Goal: Information Seeking & Learning: Learn about a topic

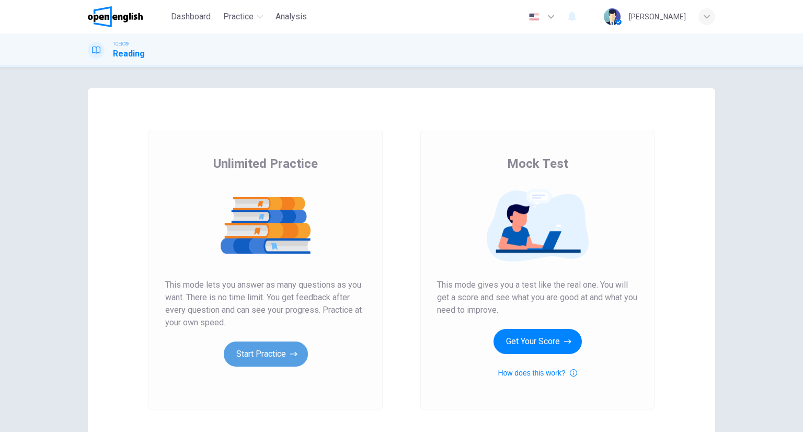
click at [260, 353] on button "Start Practice" at bounding box center [266, 353] width 84 height 25
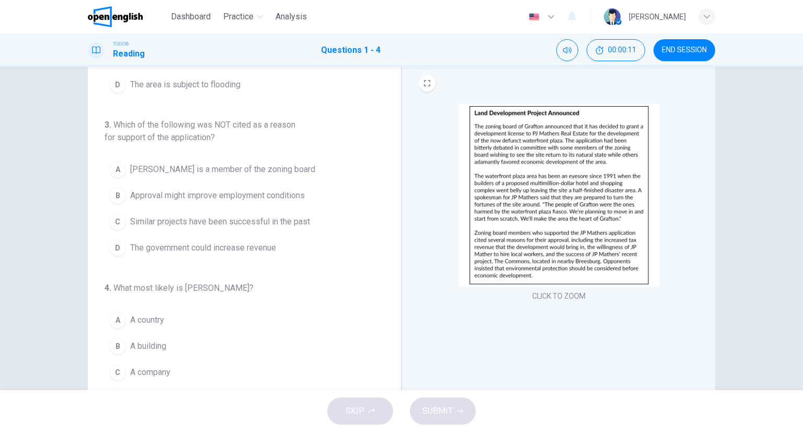
scroll to position [281, 0]
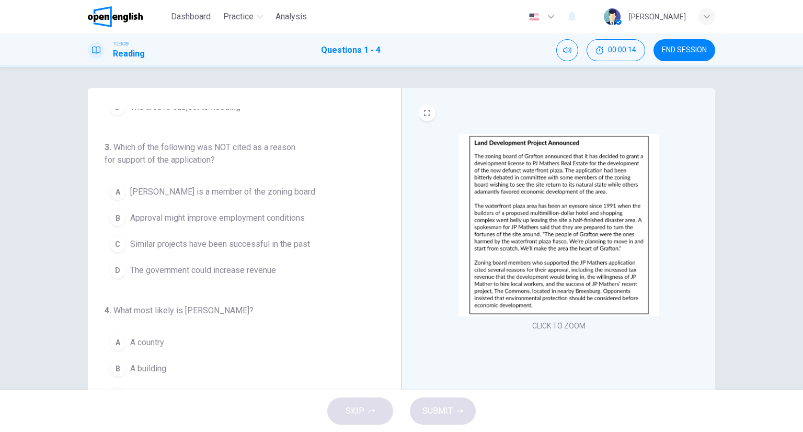
click at [533, 181] on img at bounding box center [558, 225] width 201 height 182
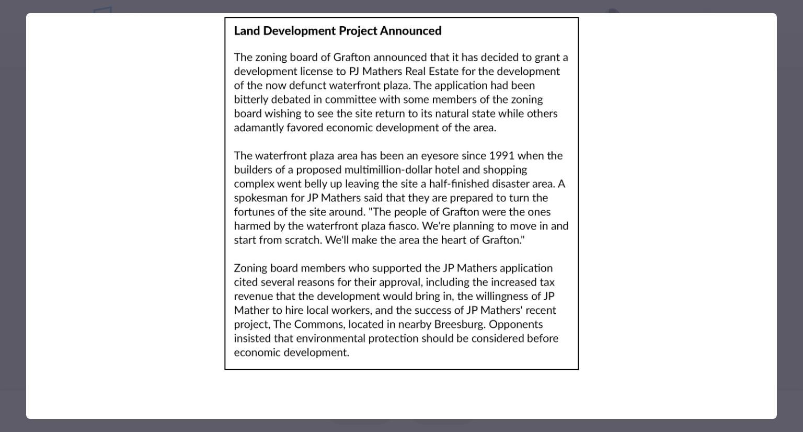
click at [786, 14] on div at bounding box center [401, 216] width 803 height 432
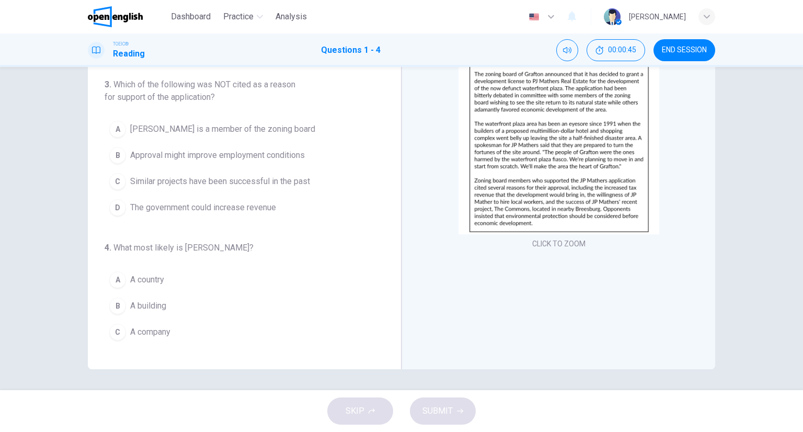
scroll to position [229, 0]
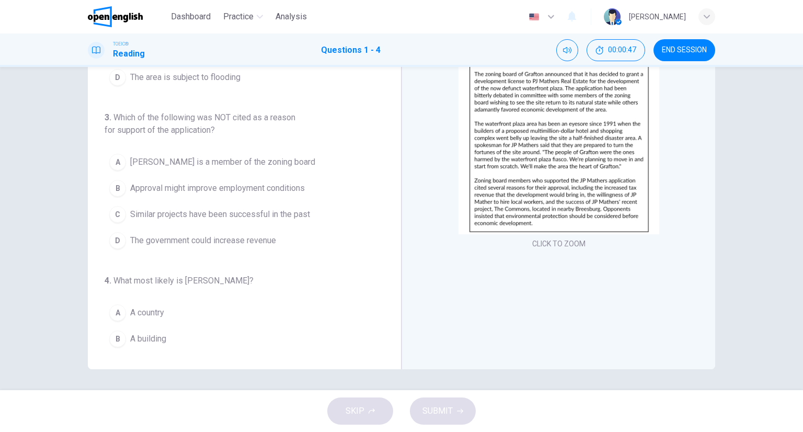
click at [387, 181] on div "1 . What is the article mainly about? A New jobs B A development project C Real…" at bounding box center [245, 187] width 314 height 363
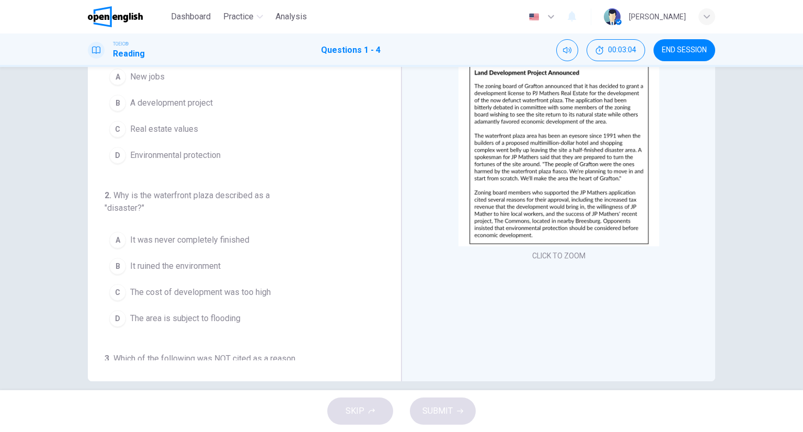
scroll to position [0, 0]
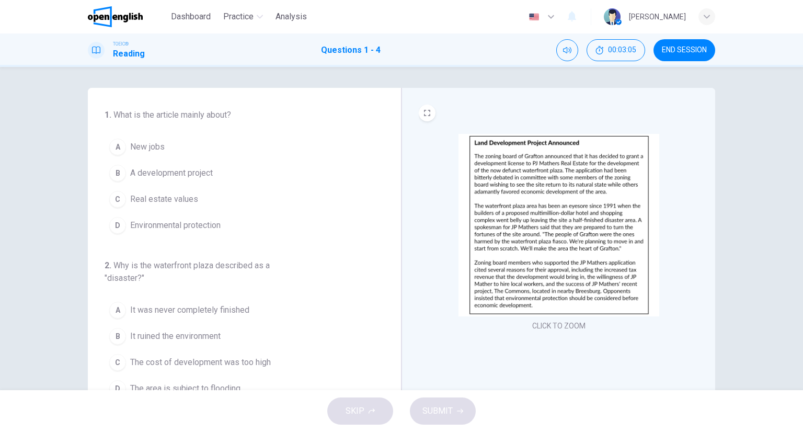
click at [169, 177] on span "A development project" at bounding box center [171, 173] width 83 height 13
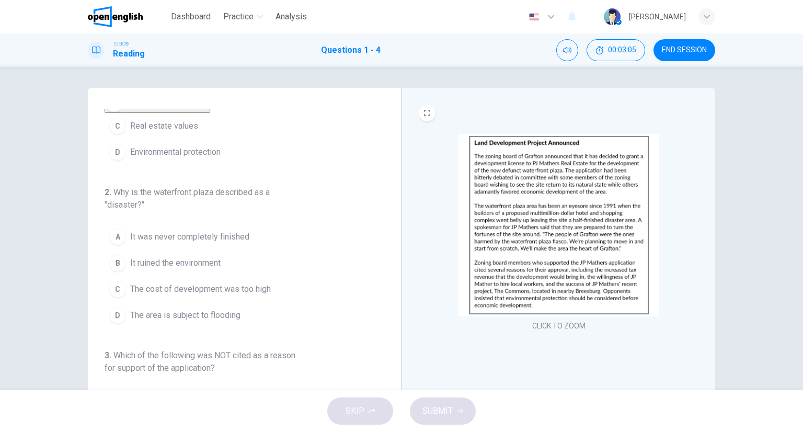
scroll to position [157, 0]
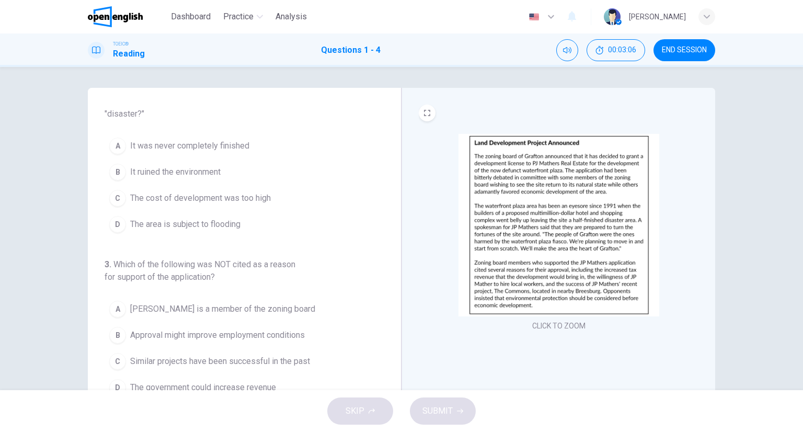
click at [141, 152] on span "It was never completely finished" at bounding box center [189, 146] width 119 height 13
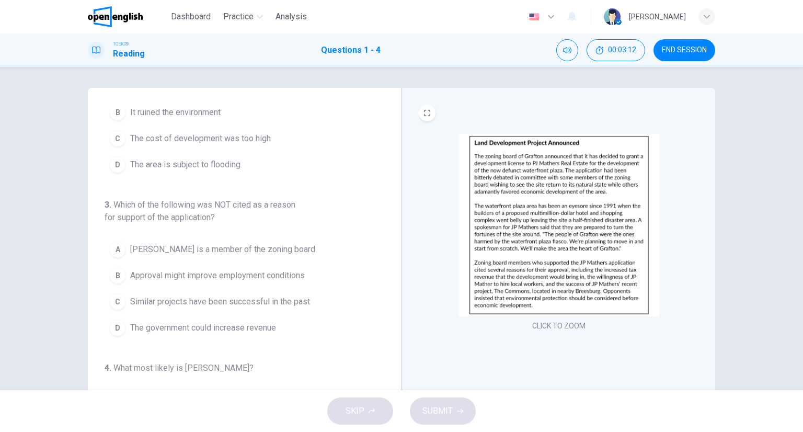
click at [163, 256] on span "[PERSON_NAME] is a member of the zoning board" at bounding box center [222, 249] width 185 height 13
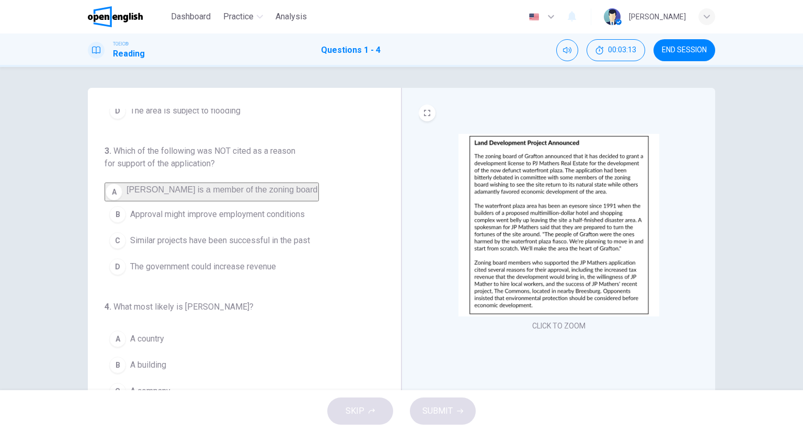
scroll to position [82, 0]
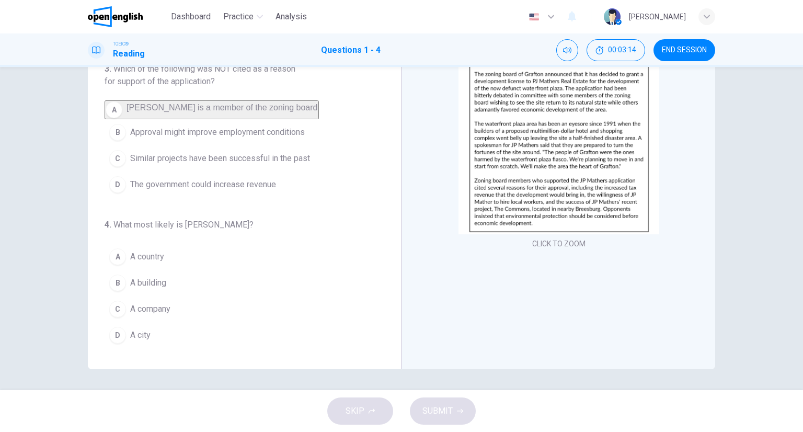
click at [157, 339] on button "D A city" at bounding box center [238, 335] width 267 height 26
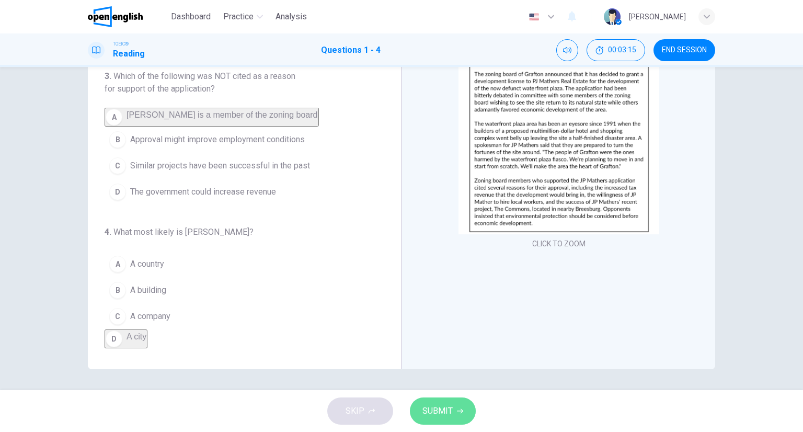
click at [460, 411] on icon "button" at bounding box center [460, 411] width 6 height 5
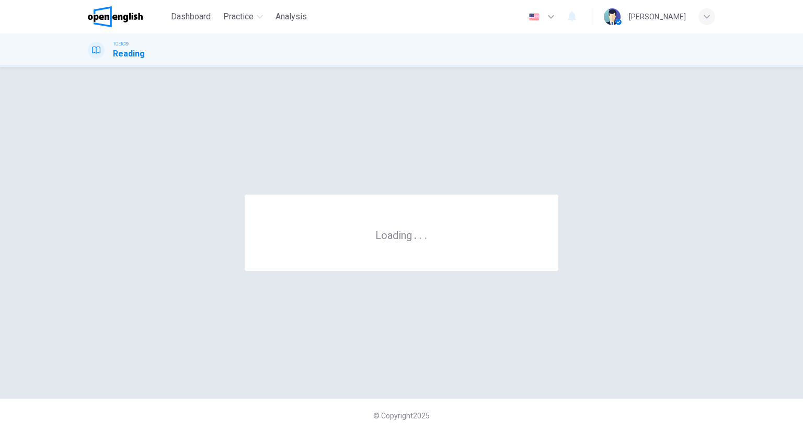
scroll to position [0, 0]
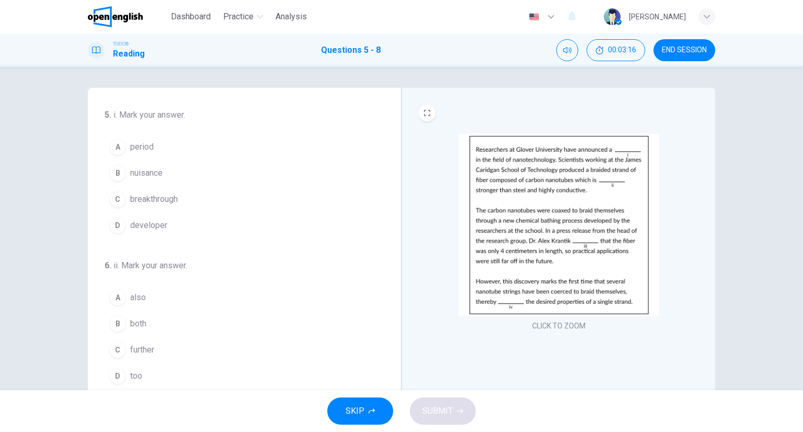
click at [627, 211] on img at bounding box center [558, 225] width 201 height 182
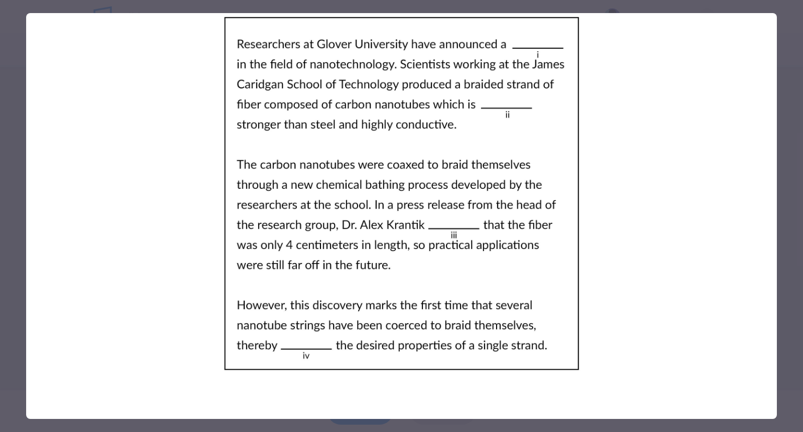
click at [786, 176] on div at bounding box center [401, 216] width 803 height 432
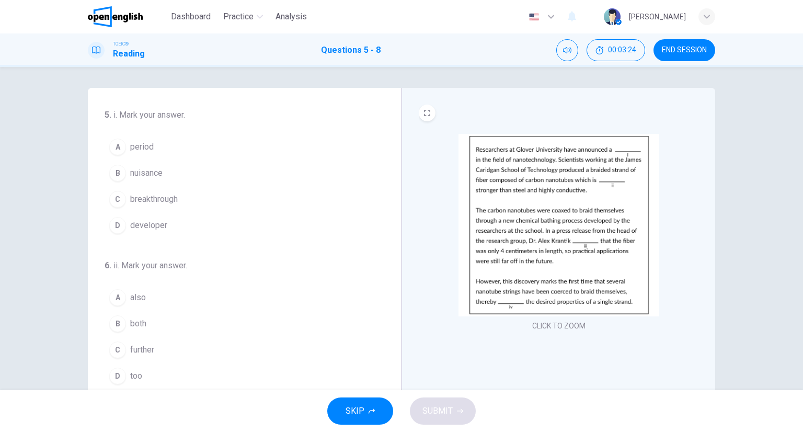
click at [384, 207] on div "5 . i. Mark your answer. A period B nuisance C breakthrough D developer 6 . ii.…" at bounding box center [249, 269] width 288 height 321
drag, startPoint x: 164, startPoint y: 195, endPoint x: 175, endPoint y: 211, distance: 18.4
click at [164, 196] on span "breakthrough" at bounding box center [154, 199] width 48 height 13
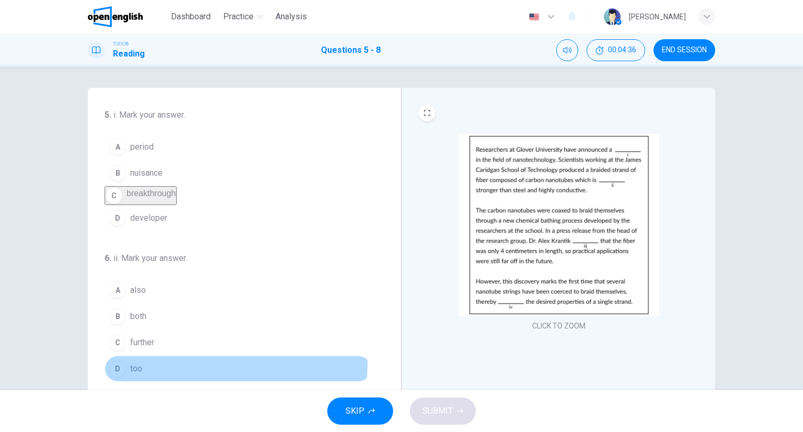
click at [165, 371] on button "D too" at bounding box center [238, 368] width 267 height 26
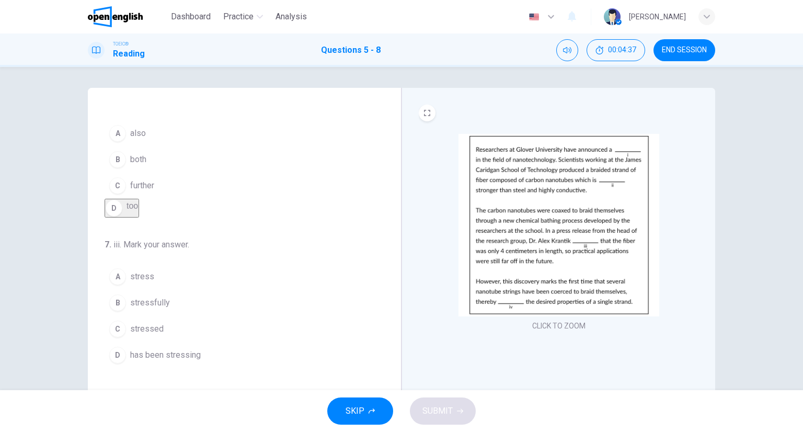
scroll to position [256, 0]
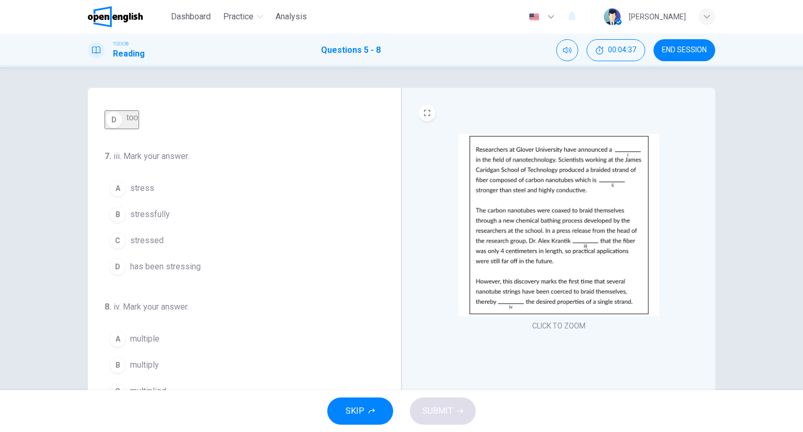
click at [119, 245] on div "C" at bounding box center [117, 240] width 17 height 17
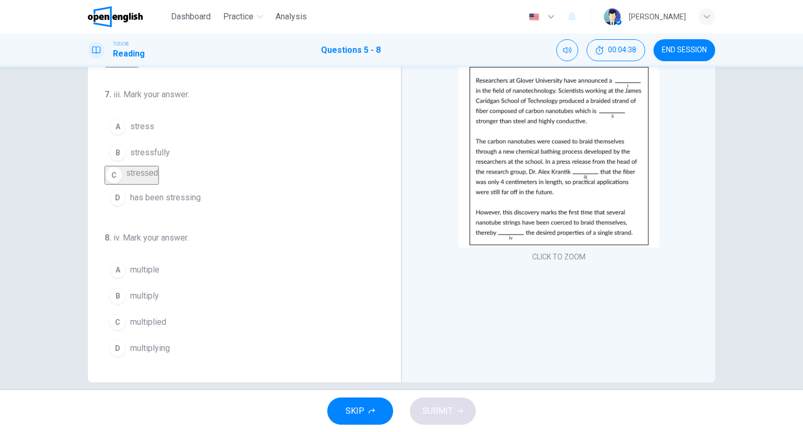
scroll to position [82, 0]
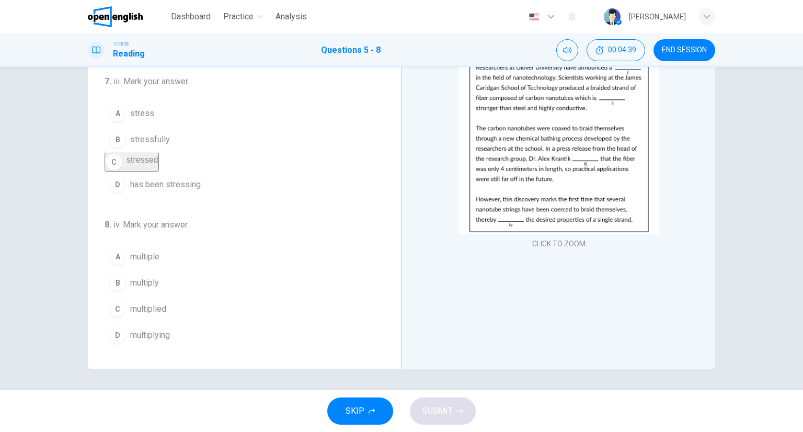
click at [152, 317] on button "C multiplied" at bounding box center [238, 309] width 267 height 26
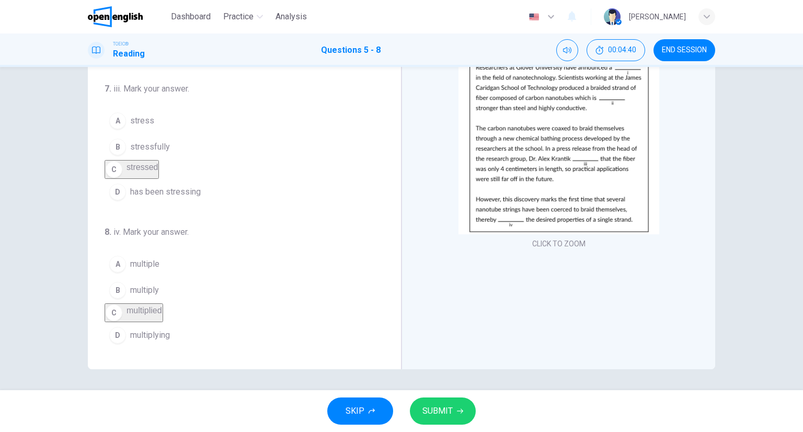
click at [463, 404] on button "SUBMIT" at bounding box center [443, 410] width 66 height 27
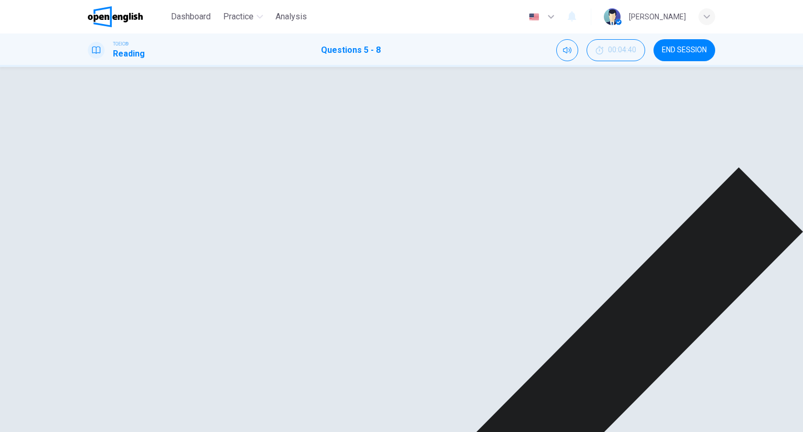
scroll to position [0, 0]
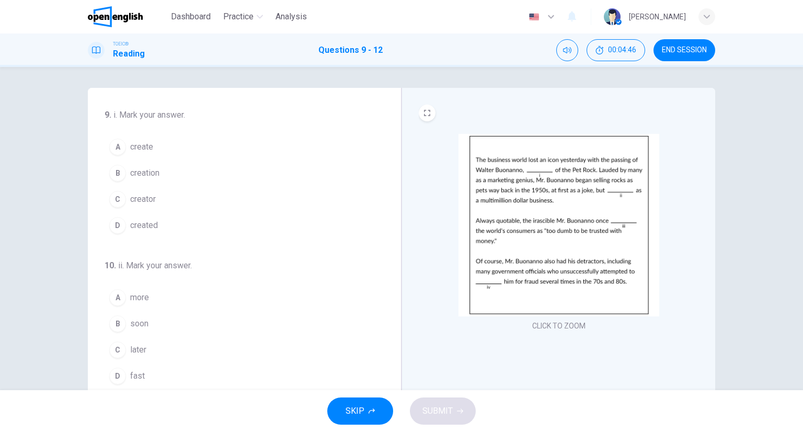
click at [611, 183] on img at bounding box center [558, 225] width 201 height 182
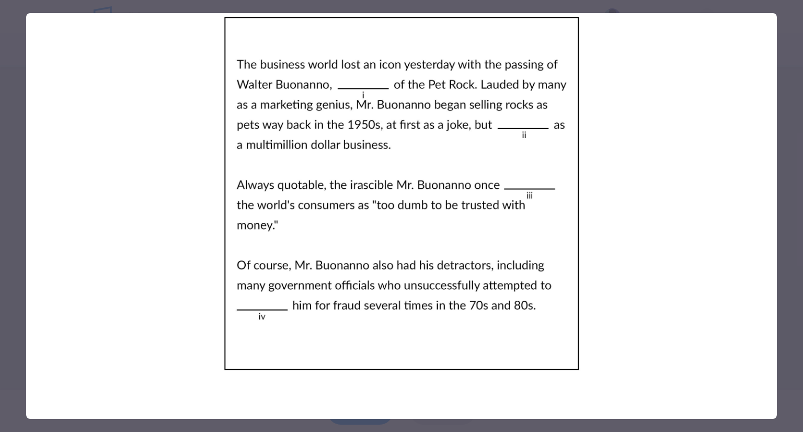
click at [797, 170] on div at bounding box center [401, 216] width 803 height 432
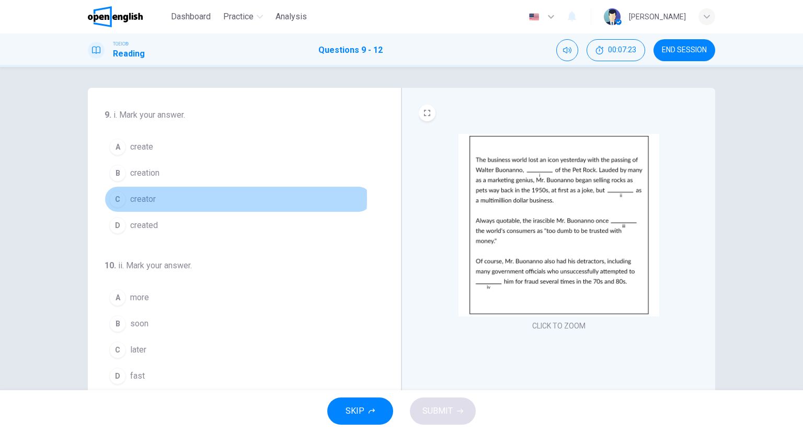
click at [136, 197] on span "creator" at bounding box center [143, 199] width 26 height 13
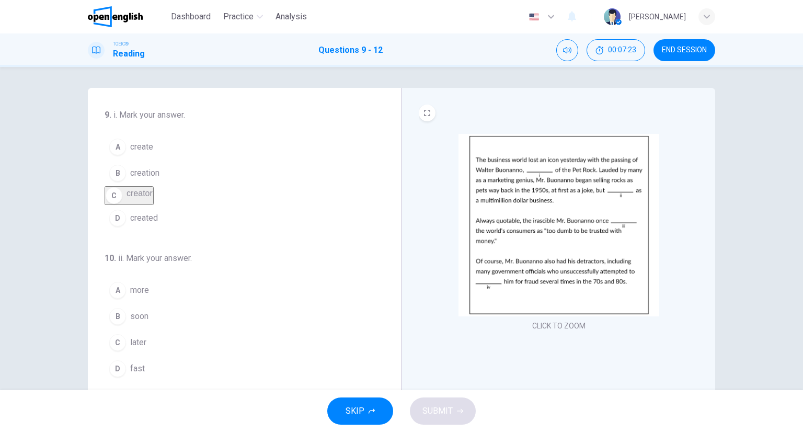
click at [146, 314] on button "B soon" at bounding box center [238, 316] width 267 height 26
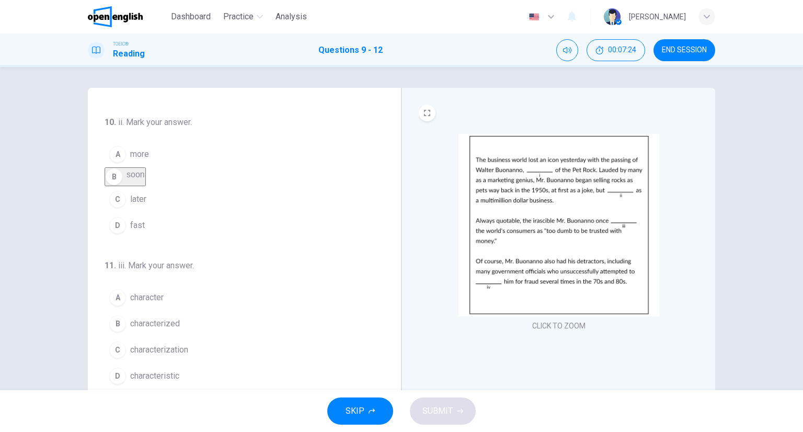
scroll to position [256, 0]
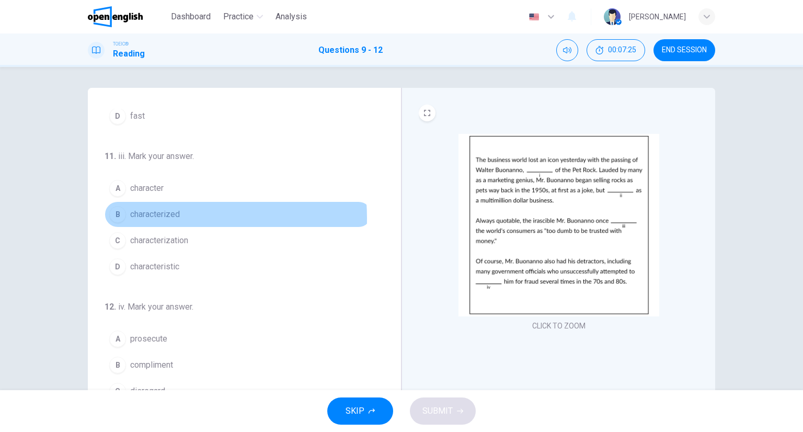
click at [140, 220] on span "characterized" at bounding box center [155, 214] width 50 height 13
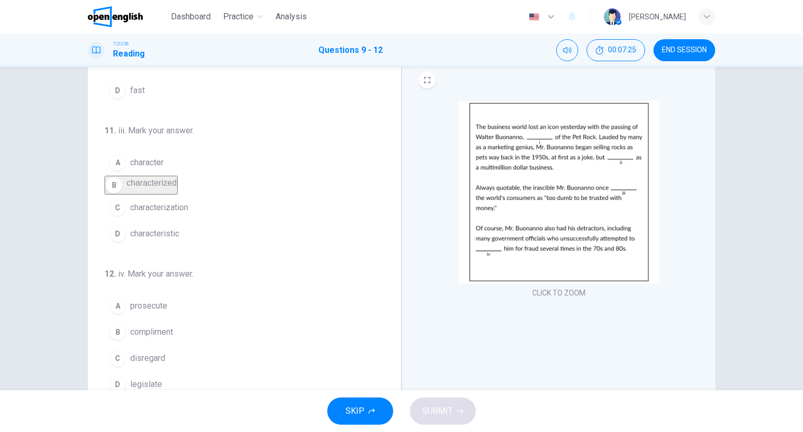
scroll to position [82, 0]
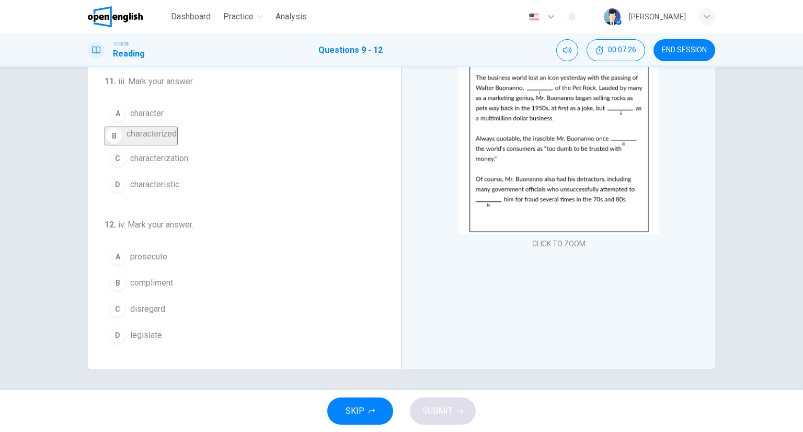
click at [143, 263] on button "A prosecute" at bounding box center [238, 257] width 267 height 26
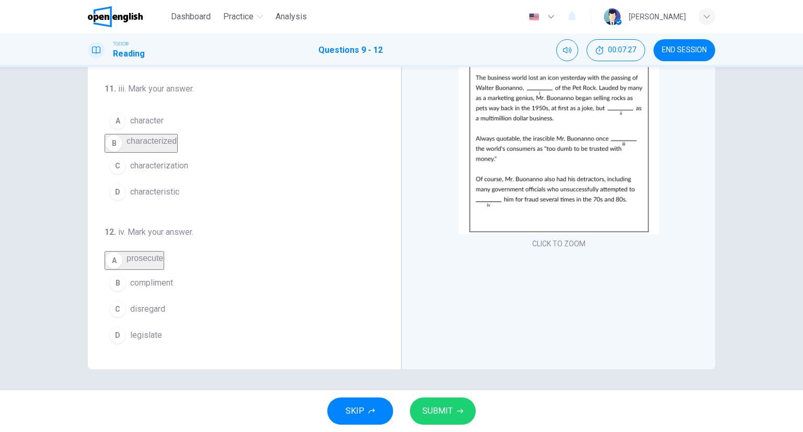
click at [439, 410] on span "SUBMIT" at bounding box center [437, 410] width 30 height 15
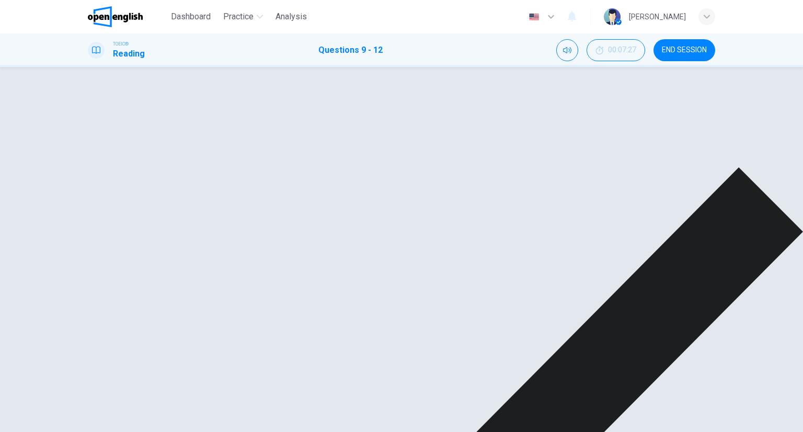
scroll to position [0, 0]
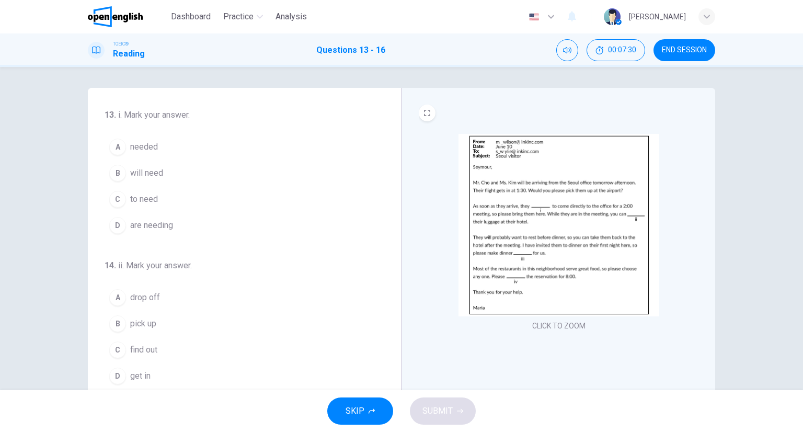
click at [509, 166] on img at bounding box center [558, 225] width 201 height 182
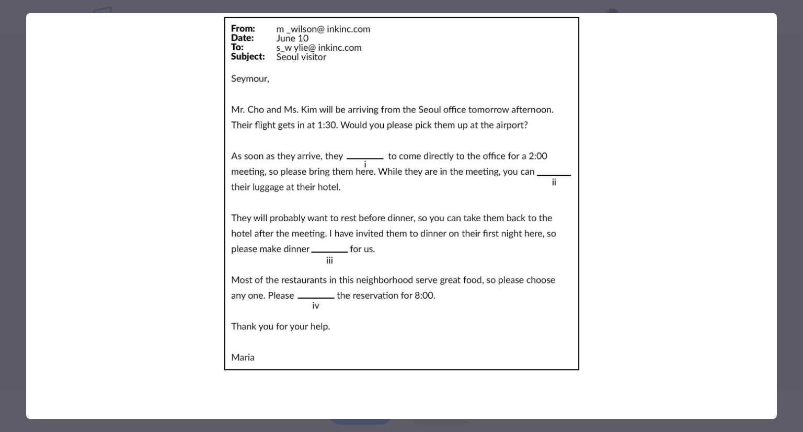
click at [788, 271] on div at bounding box center [401, 216] width 803 height 432
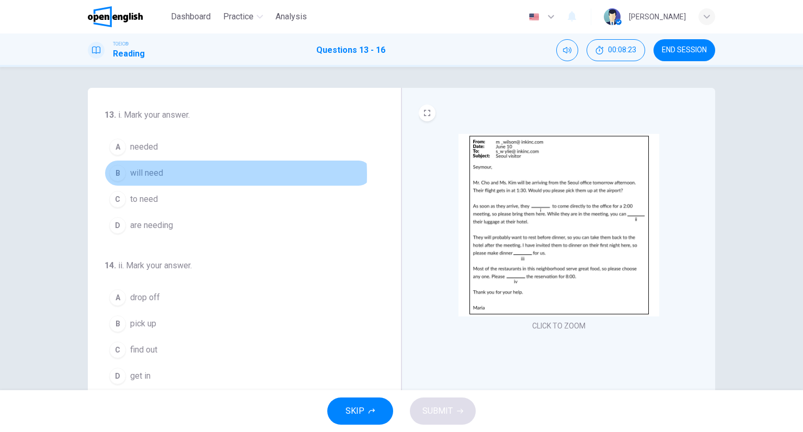
click at [144, 174] on span "will need" at bounding box center [146, 173] width 33 height 13
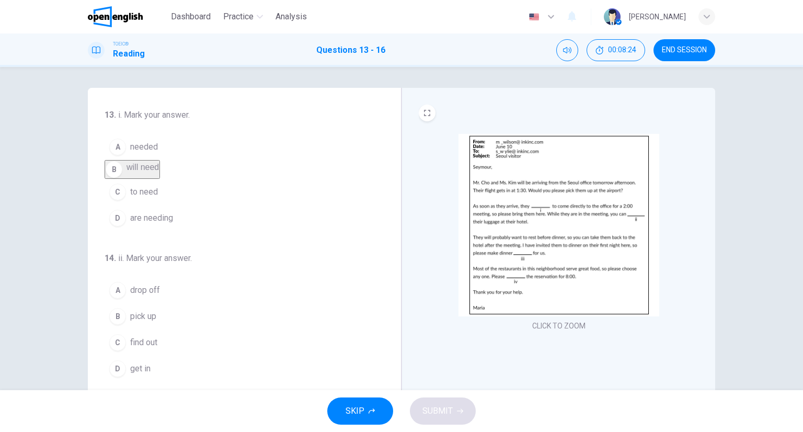
drag, startPoint x: 143, startPoint y: 289, endPoint x: 153, endPoint y: 296, distance: 12.5
click at [143, 289] on button "A drop off" at bounding box center [238, 290] width 267 height 26
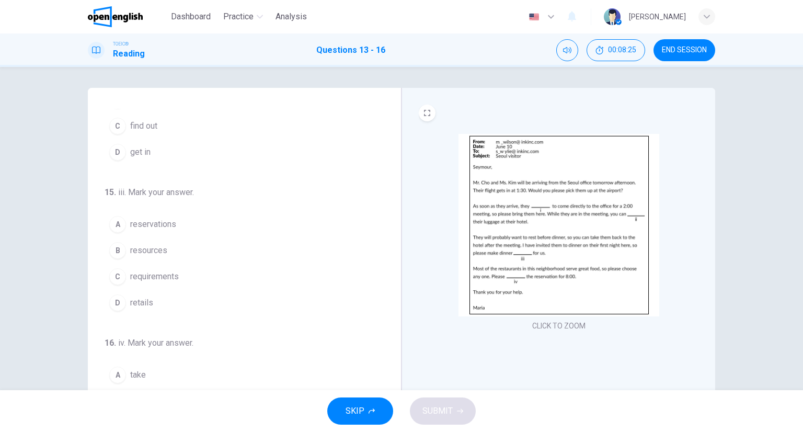
click at [140, 230] on span "reservations" at bounding box center [153, 224] width 46 height 13
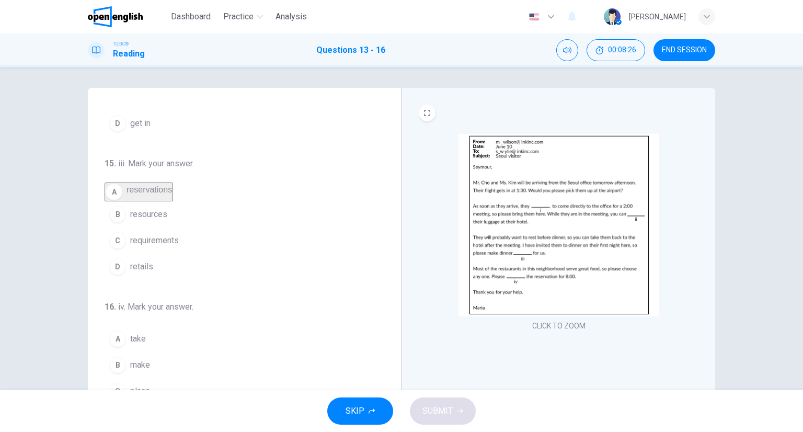
scroll to position [82, 0]
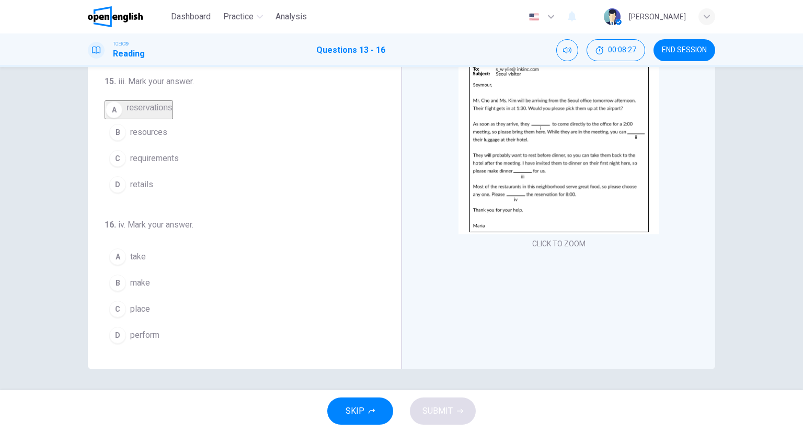
click at [138, 288] on span "make" at bounding box center [140, 282] width 20 height 13
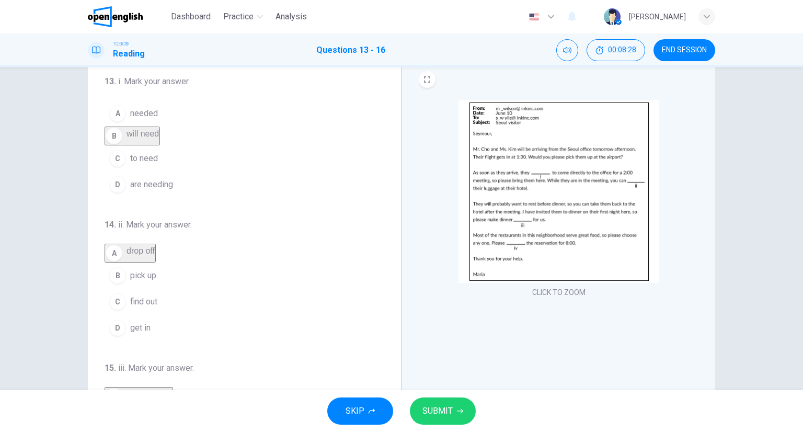
scroll to position [0, 0]
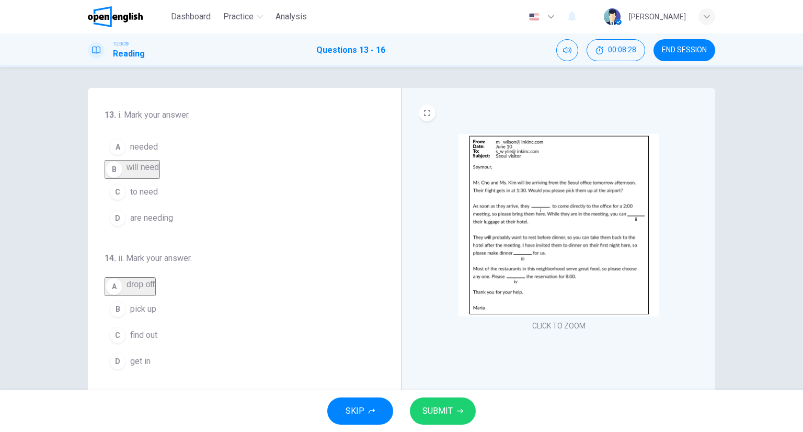
click at [433, 402] on button "SUBMIT" at bounding box center [443, 410] width 66 height 27
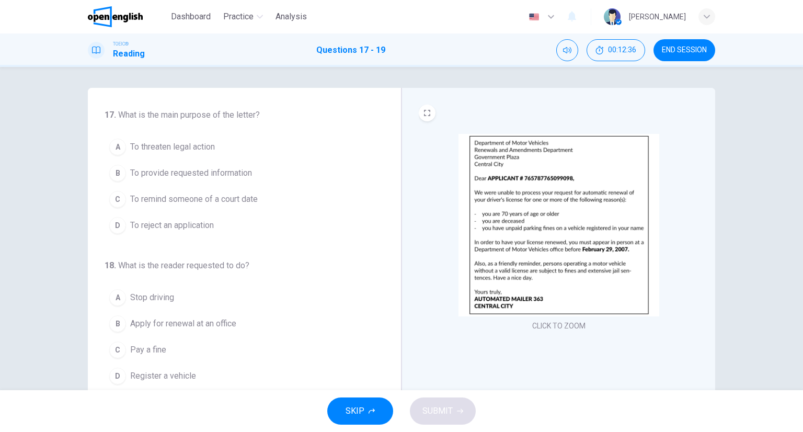
click at [514, 174] on img at bounding box center [558, 225] width 201 height 182
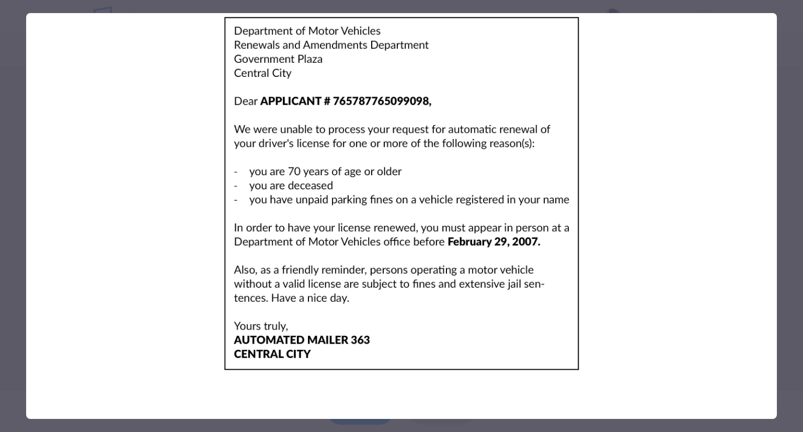
click at [792, 251] on div at bounding box center [401, 216] width 803 height 432
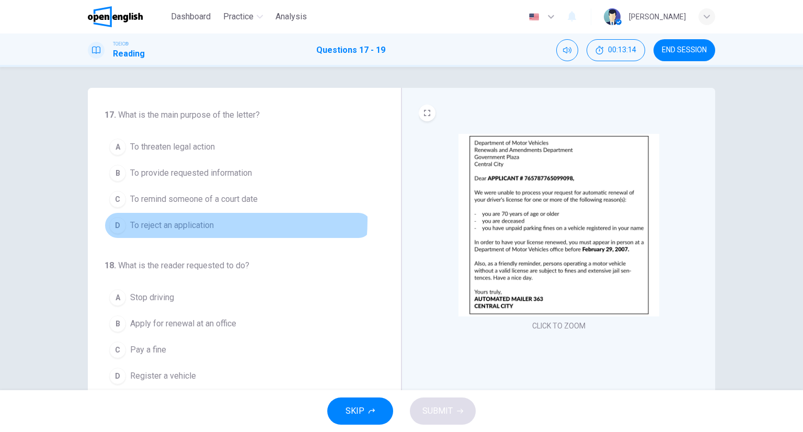
click at [167, 215] on button "D To reject an application" at bounding box center [238, 225] width 267 height 26
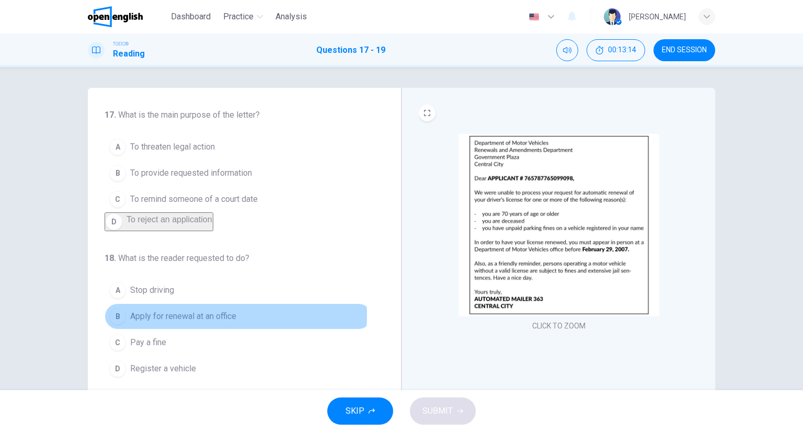
drag, startPoint x: 162, startPoint y: 320, endPoint x: 171, endPoint y: 313, distance: 11.8
click at [161, 320] on span "Apply for renewal at an office" at bounding box center [183, 316] width 106 height 13
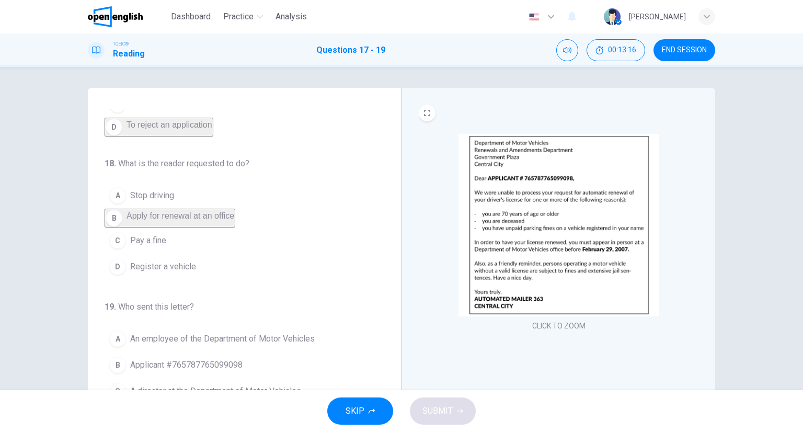
scroll to position [82, 0]
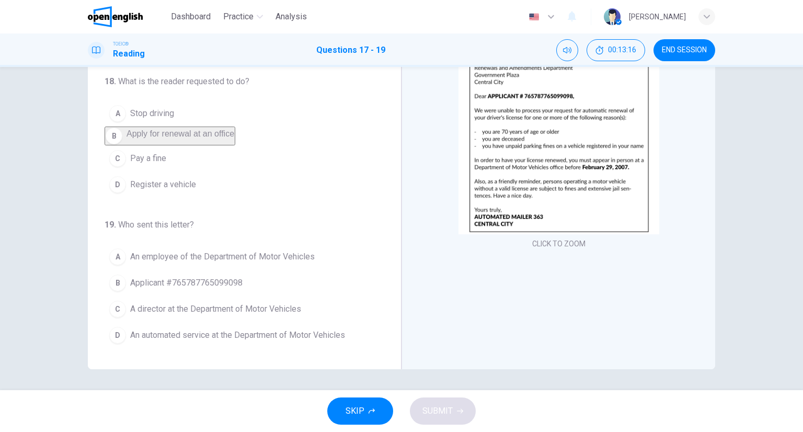
click at [161, 331] on span "An automated service at the Department of Motor Vehicles" at bounding box center [237, 335] width 215 height 13
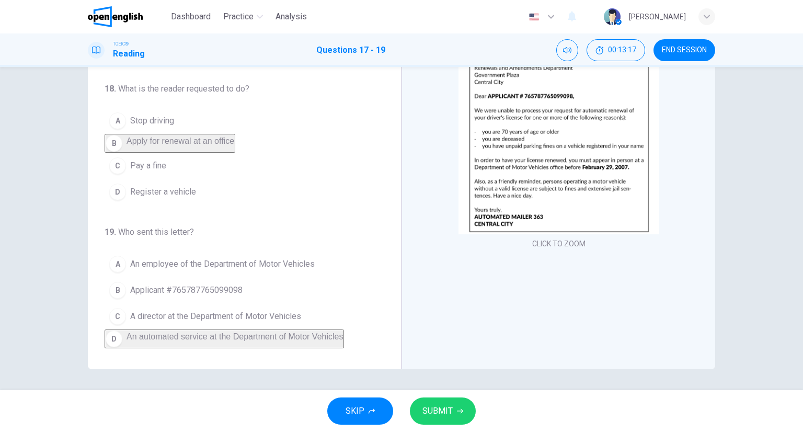
click at [457, 412] on icon "button" at bounding box center [460, 411] width 6 height 6
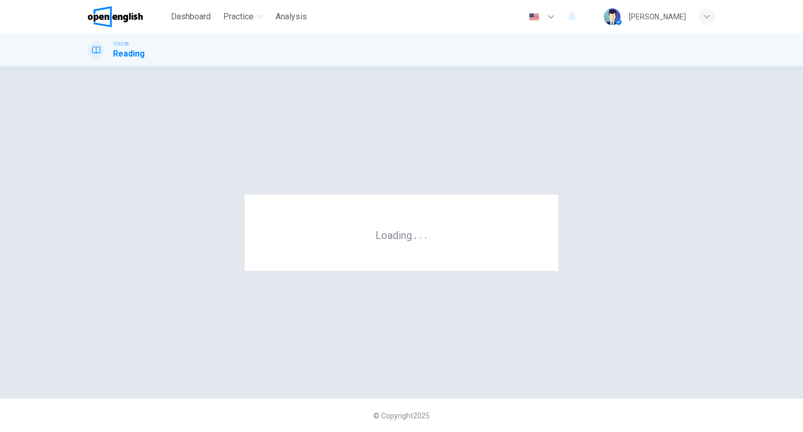
scroll to position [0, 0]
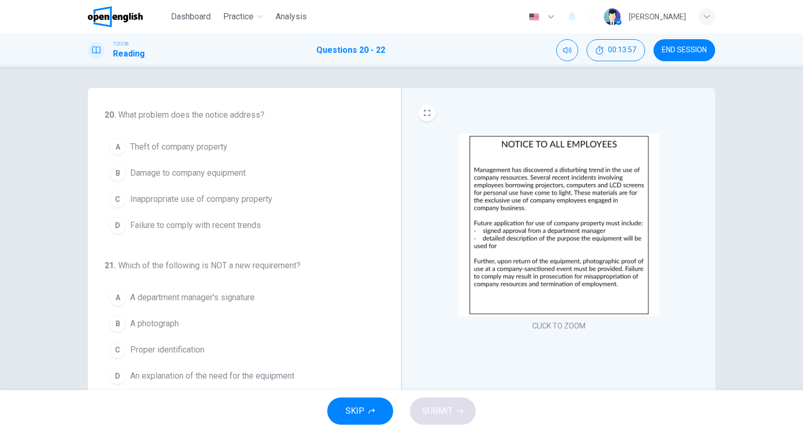
click at [505, 180] on img at bounding box center [558, 225] width 201 height 182
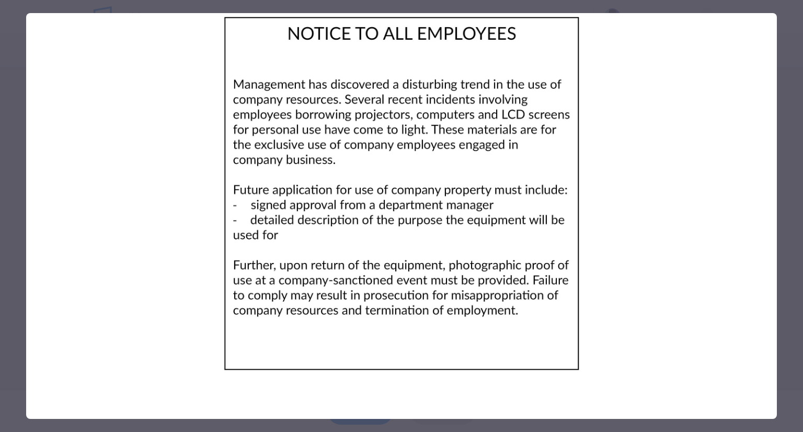
click at [791, 213] on div at bounding box center [401, 216] width 803 height 432
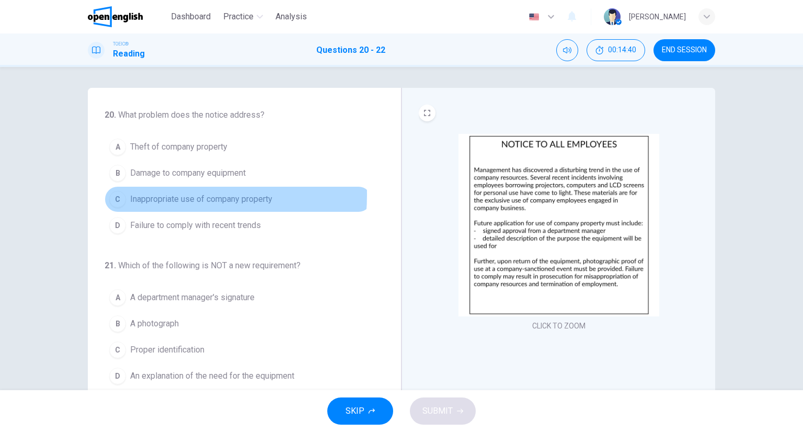
click at [149, 193] on span "Inappropriate use of company property" at bounding box center [201, 199] width 142 height 13
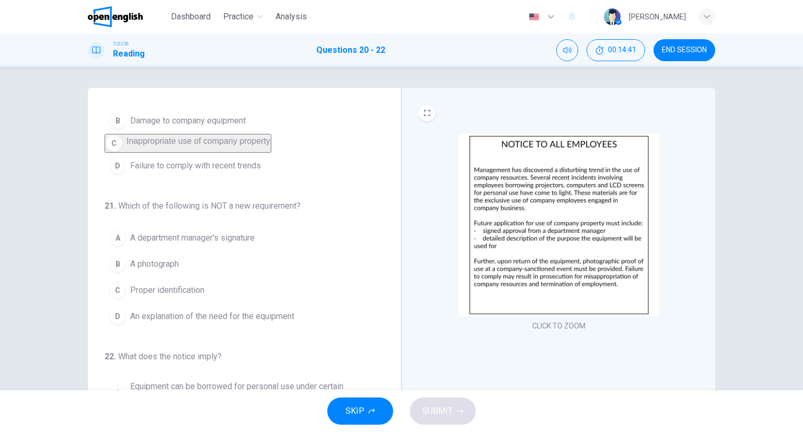
click at [145, 303] on button "C Proper identification" at bounding box center [238, 290] width 267 height 26
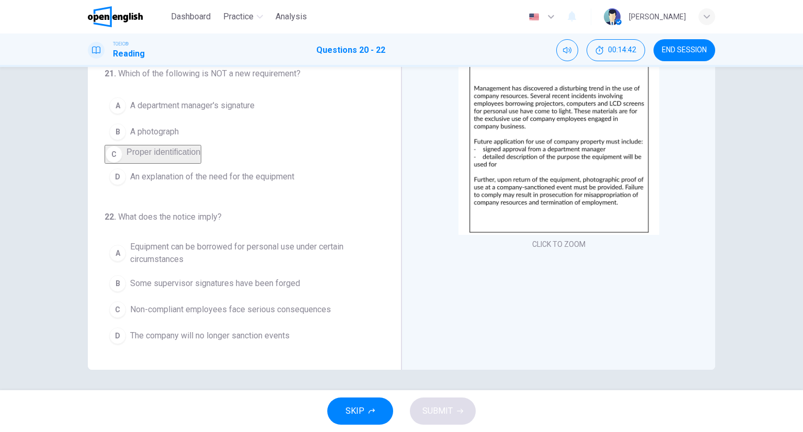
scroll to position [82, 0]
click at [153, 311] on span "Non-compliant employees face serious consequences" at bounding box center [230, 309] width 201 height 13
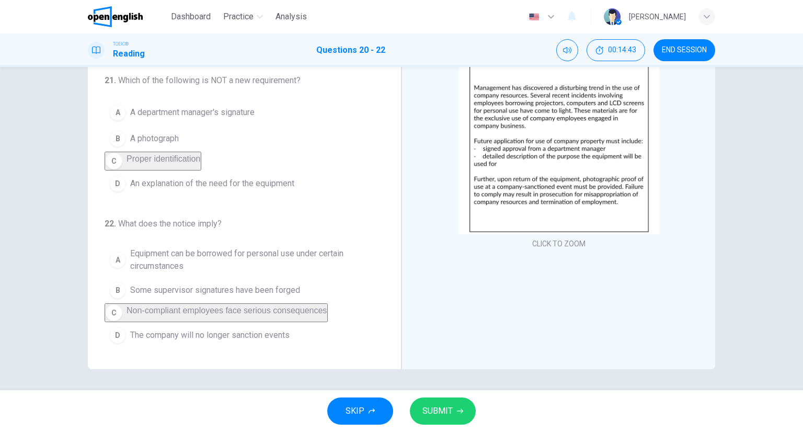
click at [451, 424] on div "SKIP SUBMIT" at bounding box center [401, 411] width 803 height 42
click at [446, 419] on button "SUBMIT" at bounding box center [443, 410] width 66 height 27
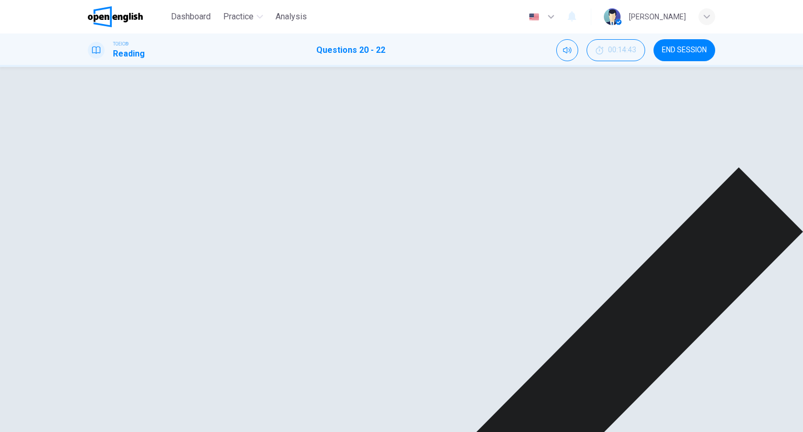
scroll to position [0, 0]
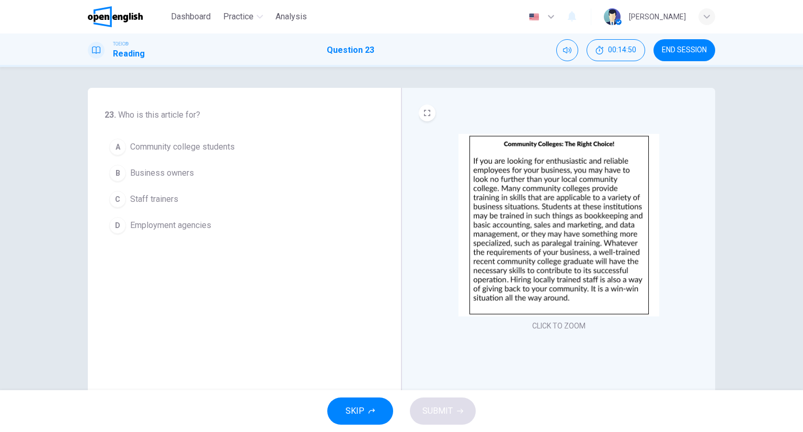
click at [540, 177] on img at bounding box center [558, 225] width 201 height 182
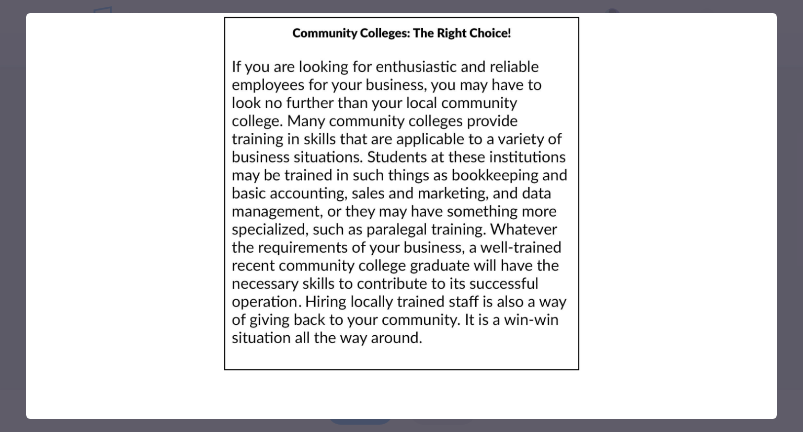
drag, startPoint x: 793, startPoint y: 268, endPoint x: 755, endPoint y: 263, distance: 38.5
click at [792, 268] on div at bounding box center [401, 216] width 803 height 432
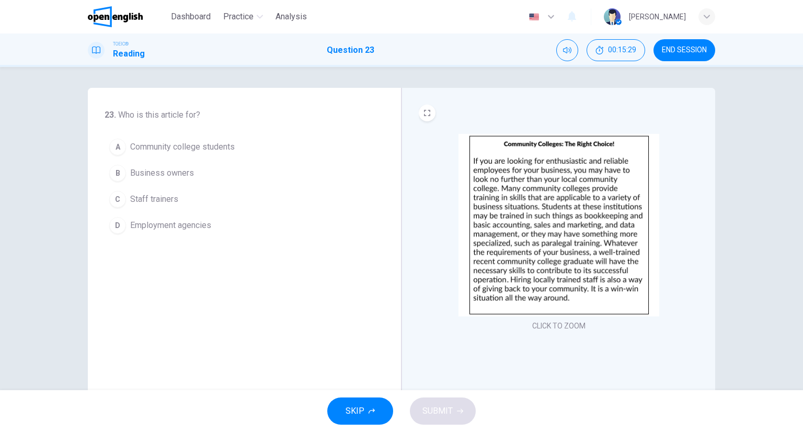
click at [199, 155] on button "A Community college students" at bounding box center [238, 147] width 267 height 26
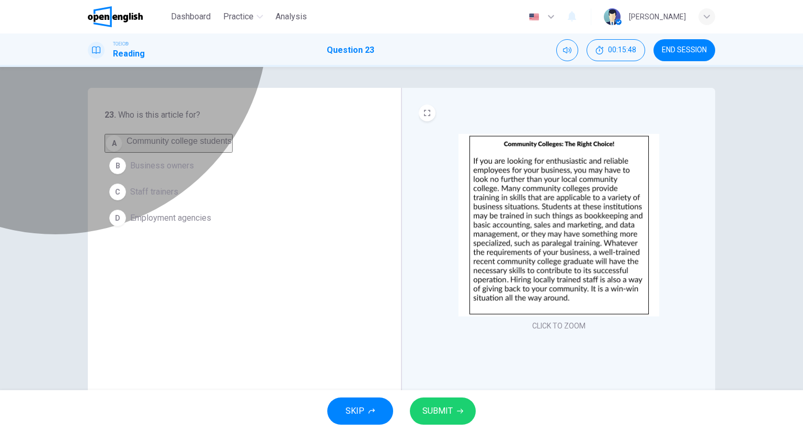
click at [158, 153] on button "A Community college students" at bounding box center [169, 143] width 128 height 19
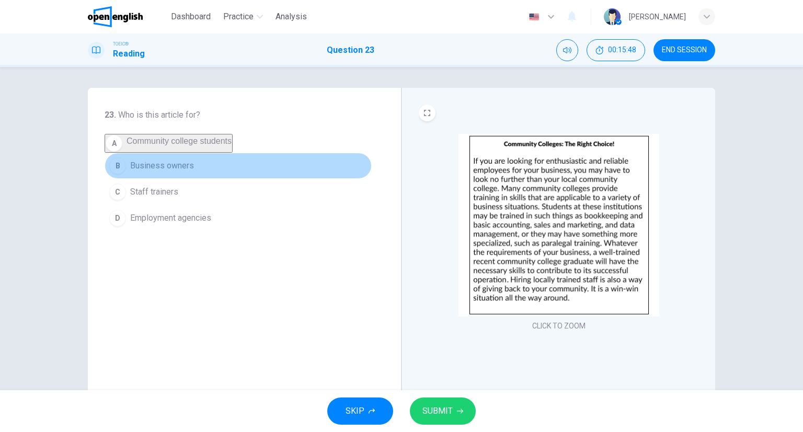
click at [165, 166] on span "Business owners" at bounding box center [162, 165] width 64 height 13
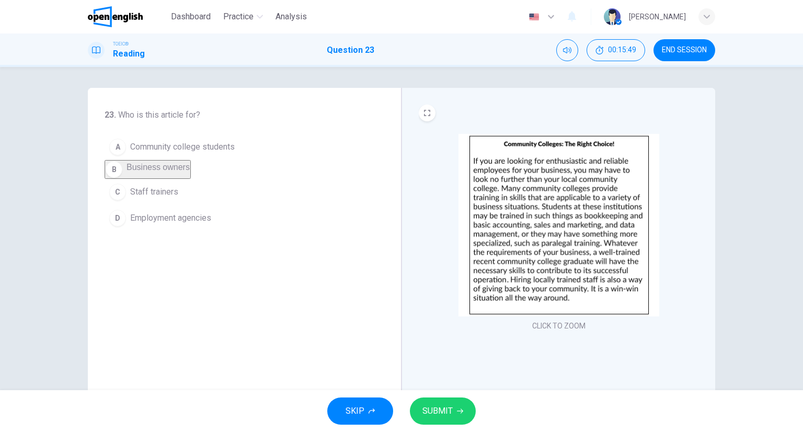
click at [436, 402] on button "SUBMIT" at bounding box center [443, 410] width 66 height 27
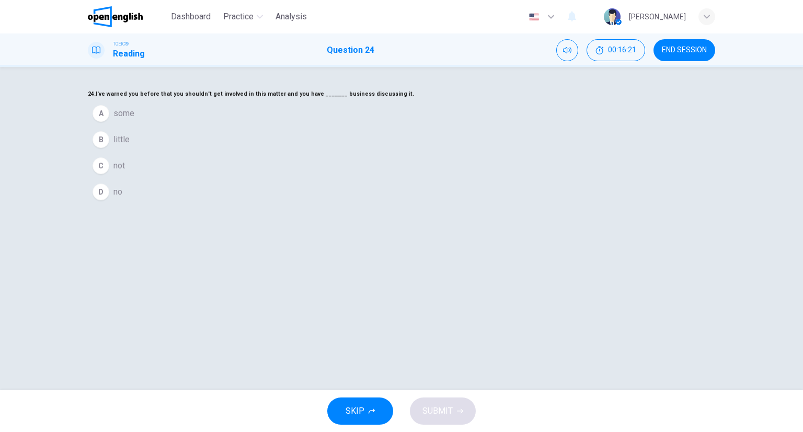
click at [109, 200] on div "D" at bounding box center [101, 191] width 17 height 17
click at [443, 406] on span "SUBMIT" at bounding box center [437, 410] width 30 height 15
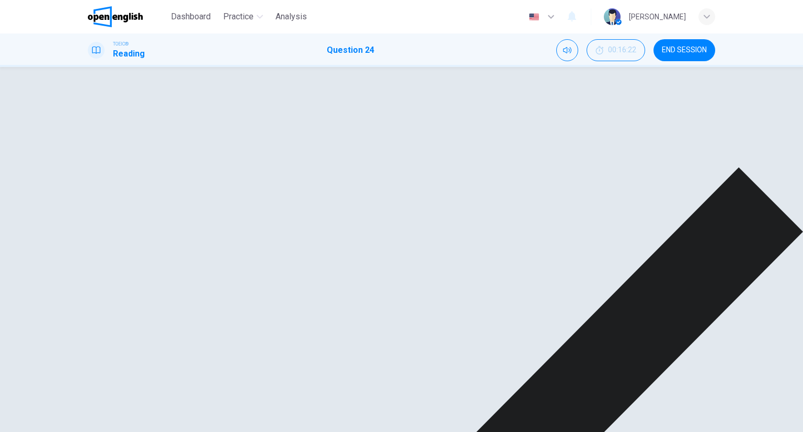
click at [533, 119] on div "24. I've warned you before that you shouldn't get involved in this matter and y…" at bounding box center [401, 103] width 627 height 31
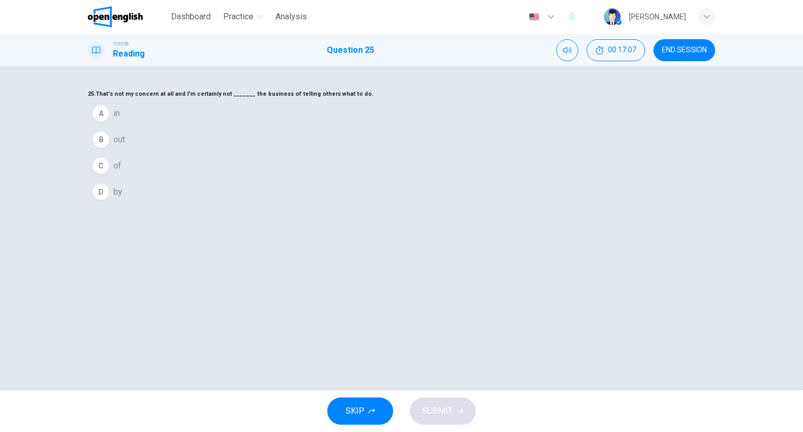
click at [344, 126] on button "A in" at bounding box center [401, 113] width 627 height 26
click at [431, 410] on span "SUBMIT" at bounding box center [437, 410] width 30 height 15
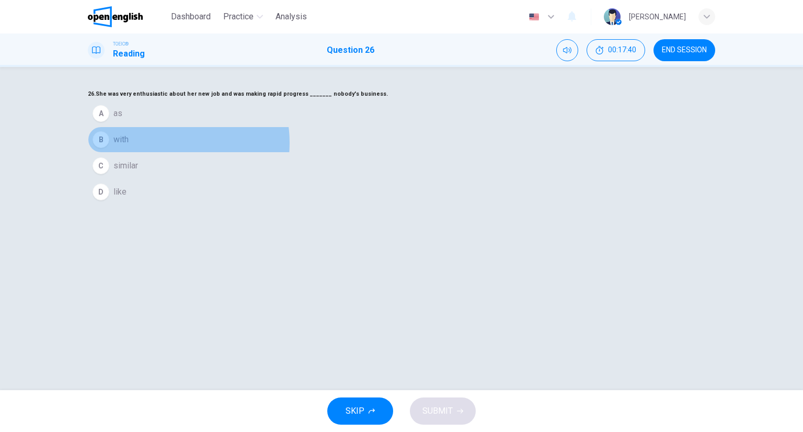
drag, startPoint x: 376, startPoint y: 230, endPoint x: 401, endPoint y: 316, distance: 89.3
click at [375, 153] on button "B with" at bounding box center [401, 139] width 627 height 26
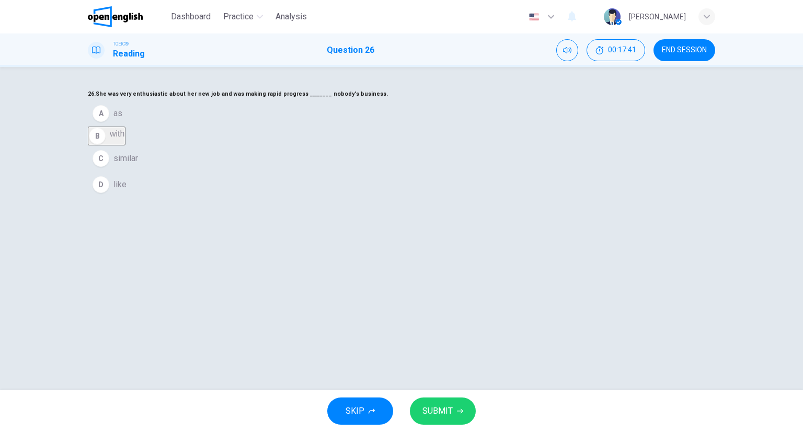
click at [467, 398] on div "SKIP SUBMIT" at bounding box center [401, 411] width 803 height 42
click at [459, 410] on icon "button" at bounding box center [460, 411] width 6 height 6
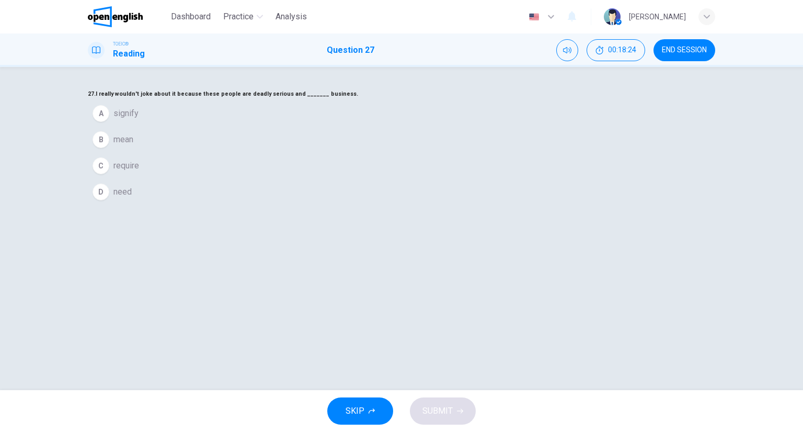
click at [133, 146] on span "mean" at bounding box center [123, 139] width 20 height 13
click at [454, 406] on button "SUBMIT" at bounding box center [443, 410] width 66 height 27
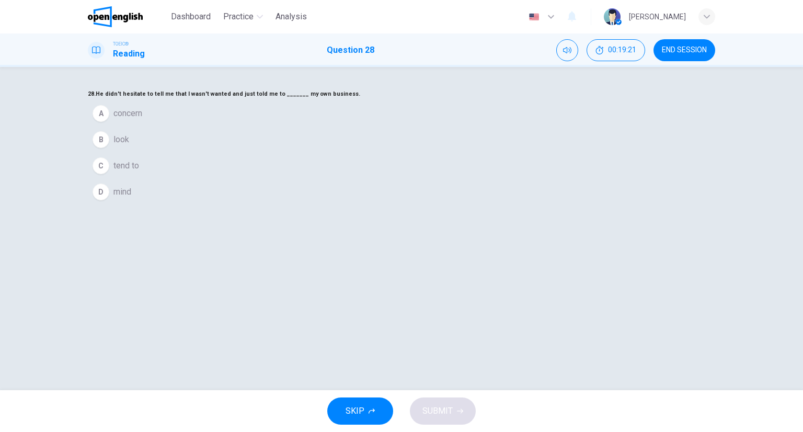
click at [340, 205] on button "D mind" at bounding box center [401, 192] width 627 height 26
click at [440, 405] on span "SUBMIT" at bounding box center [437, 410] width 30 height 15
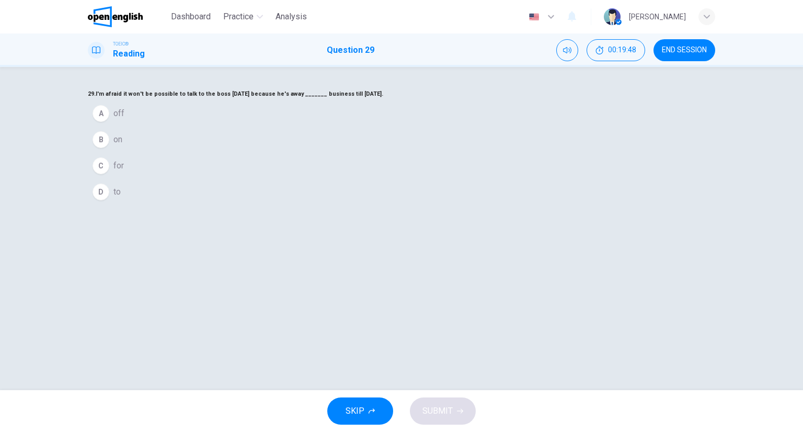
click at [339, 126] on button "A off" at bounding box center [401, 113] width 627 height 26
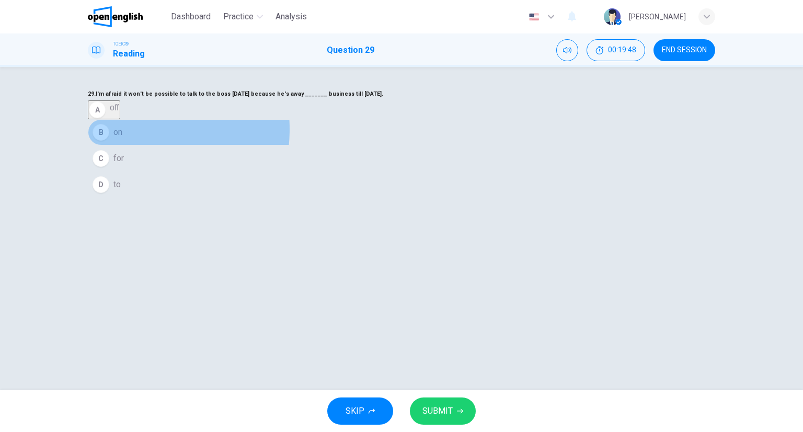
click at [340, 145] on button "B on" at bounding box center [401, 132] width 627 height 26
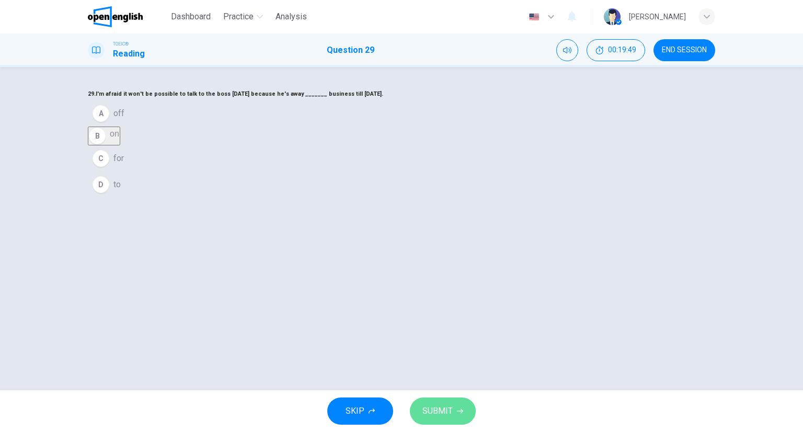
click at [460, 416] on button "SUBMIT" at bounding box center [443, 410] width 66 height 27
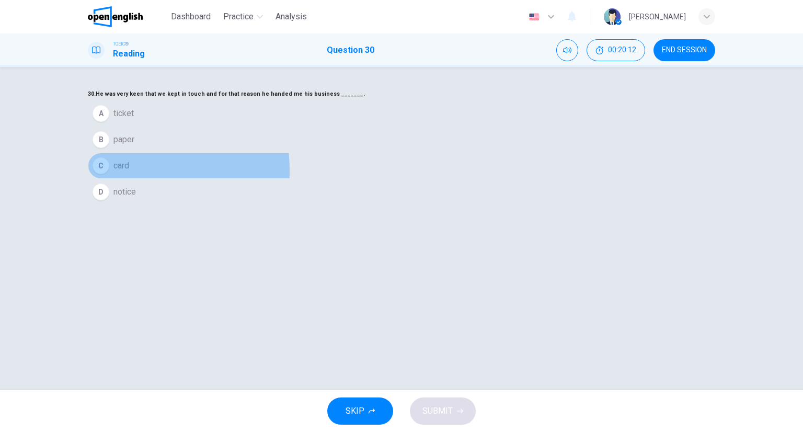
click at [129, 172] on span "card" at bounding box center [121, 165] width 16 height 13
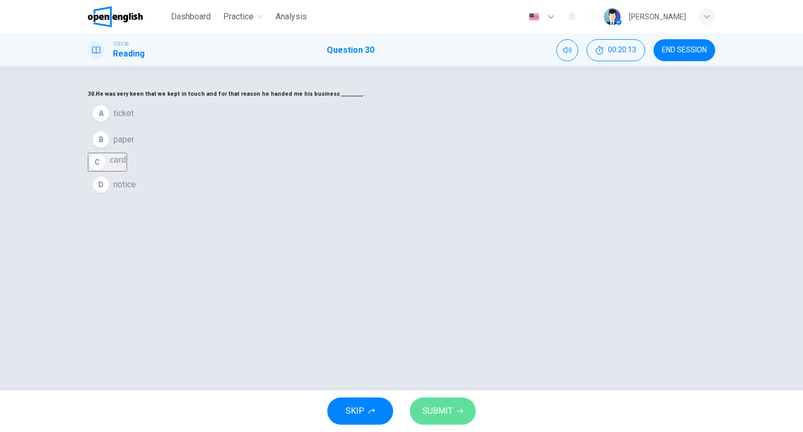
click at [468, 412] on button "SUBMIT" at bounding box center [443, 410] width 66 height 27
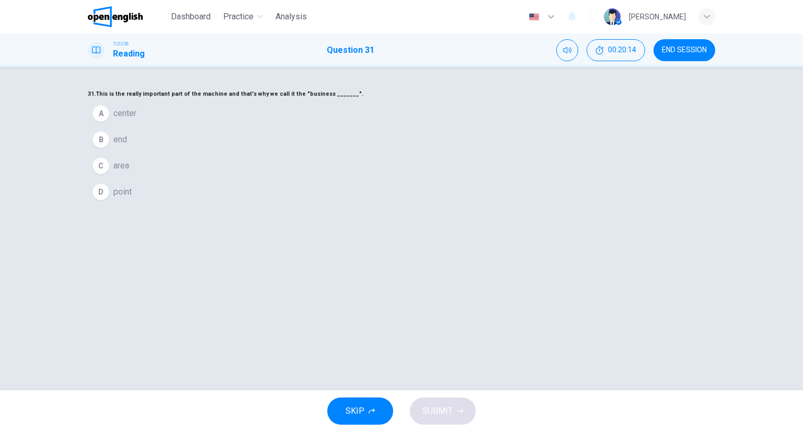
click at [700, 46] on span "END SESSION" at bounding box center [684, 50] width 45 height 8
